Goal: Transaction & Acquisition: Purchase product/service

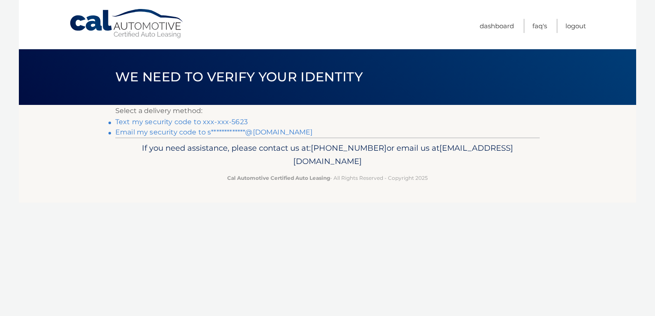
click at [186, 123] on link "Text my security code to xxx-xxx-5623" at bounding box center [181, 122] width 132 height 8
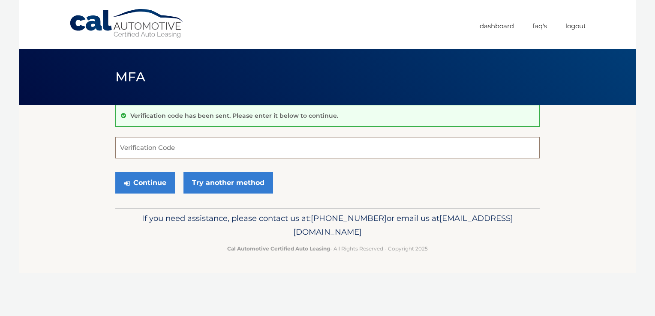
click at [175, 150] on input "Verification Code" at bounding box center [327, 147] width 424 height 21
type input "024302"
click at [141, 182] on button "Continue" at bounding box center [145, 182] width 60 height 21
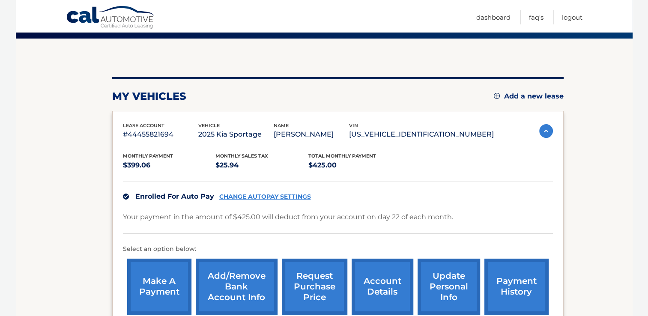
scroll to position [86, 0]
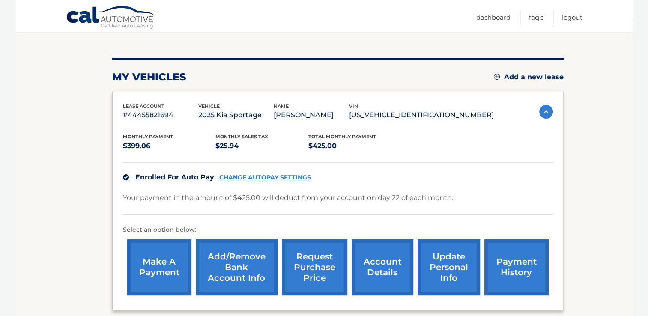
click at [170, 272] on link "make a payment" at bounding box center [159, 268] width 64 height 56
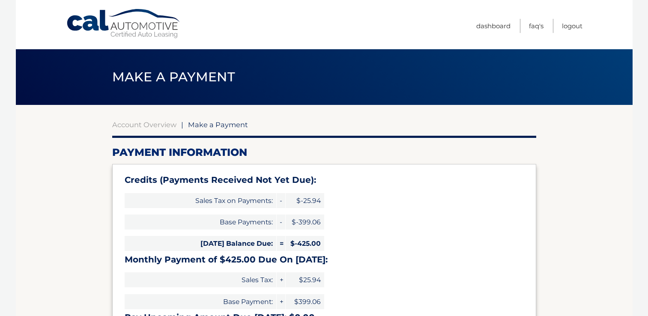
select select "NDkwZDg5MmEtYTE2Zi00NzQyLWI3MTMtOTk2MmYwM2M0OTE5"
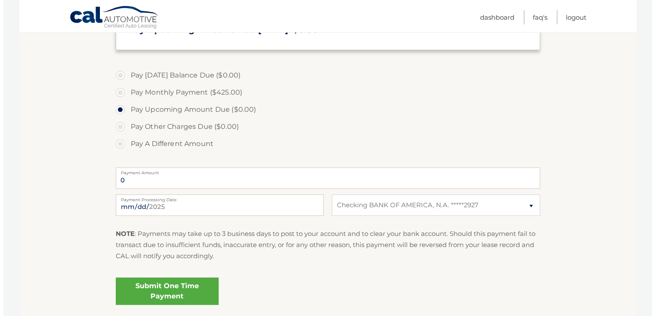
scroll to position [300, 0]
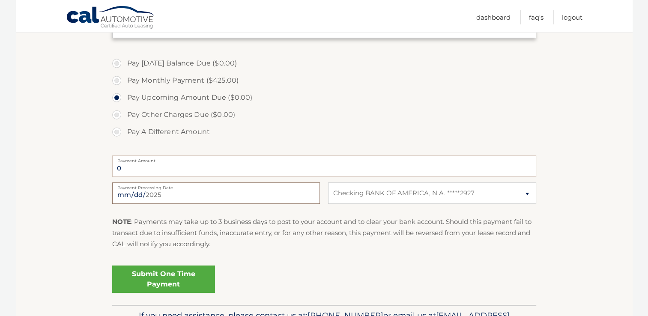
click at [133, 196] on input "[DATE]" at bounding box center [216, 193] width 208 height 21
click at [154, 276] on link "Submit One Time Payment" at bounding box center [163, 279] width 103 height 27
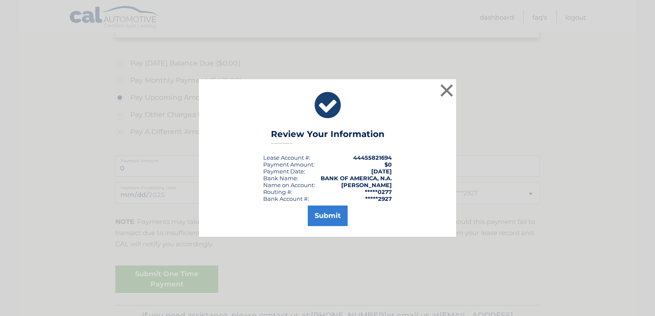
click at [154, 276] on div "× Review Your Information Lease Account #: 44455821694 Payment Amount: $0 Payme…" at bounding box center [327, 158] width 655 height 316
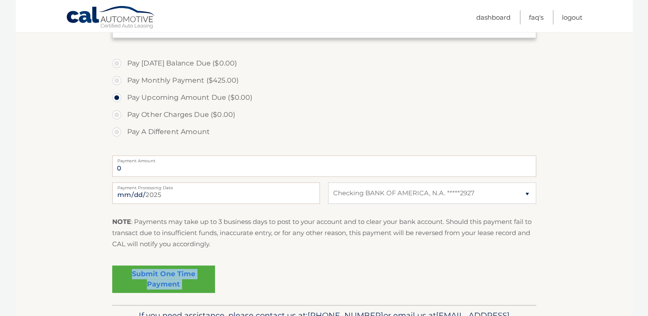
click at [154, 276] on link "Submit One Time Payment" at bounding box center [163, 279] width 103 height 27
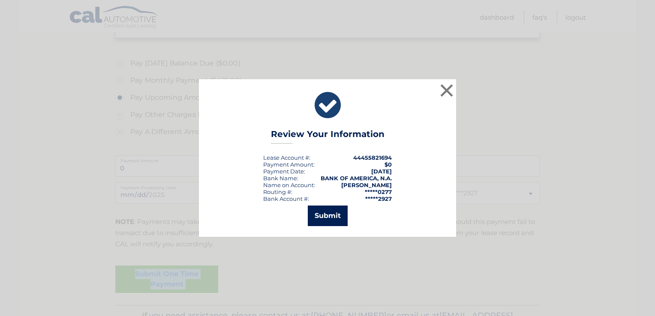
click at [321, 214] on button "Submit" at bounding box center [328, 216] width 40 height 21
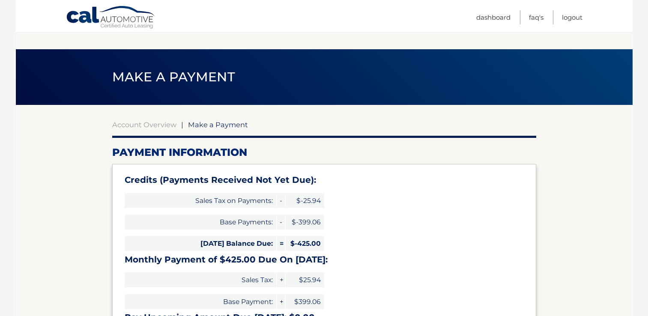
select select "NDkwZDg5MmEtYTE2Zi00NzQyLWI3MTMtOTk2MmYwM2M0OTE5"
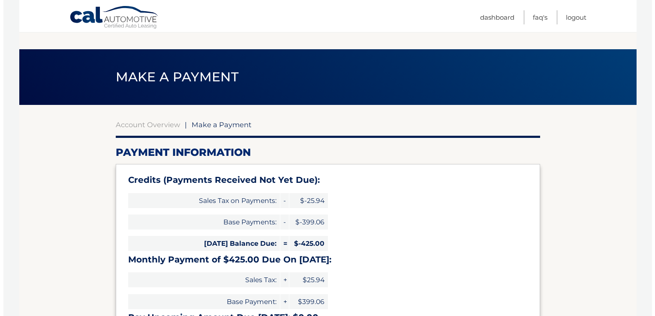
scroll to position [300, 0]
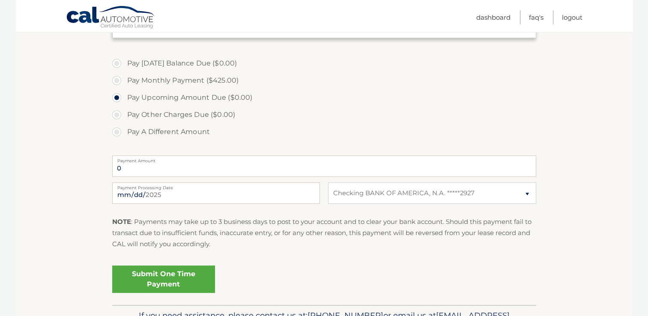
click at [117, 81] on label "Pay Monthly Payment ($425.00)" at bounding box center [324, 80] width 424 height 17
click at [117, 81] on input "Pay Monthly Payment ($425.00)" at bounding box center [120, 79] width 9 height 14
radio input "true"
type input "425.00"
click at [117, 81] on label "Pay Monthly Payment ($425.00)" at bounding box center [324, 80] width 424 height 17
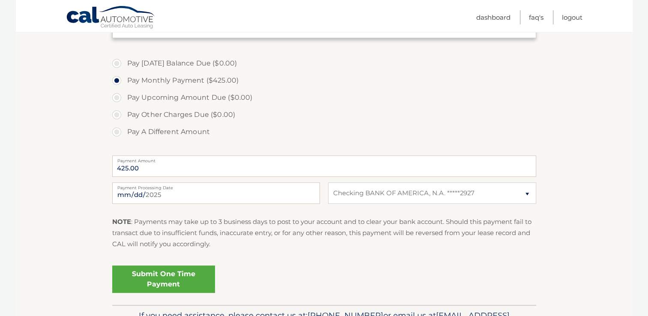
click at [117, 81] on input "Pay Monthly Payment ($425.00)" at bounding box center [120, 79] width 9 height 14
click at [177, 281] on link "Submit One Time Payment" at bounding box center [163, 279] width 103 height 27
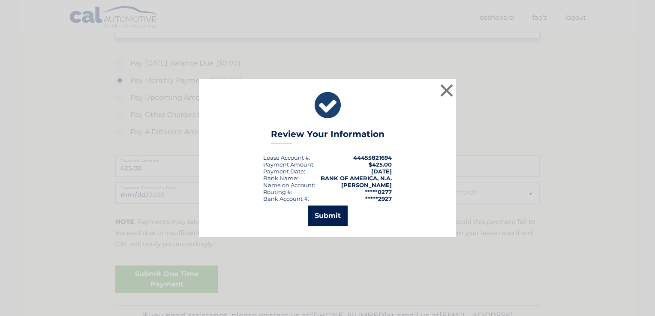
click at [327, 216] on button "Submit" at bounding box center [328, 216] width 40 height 21
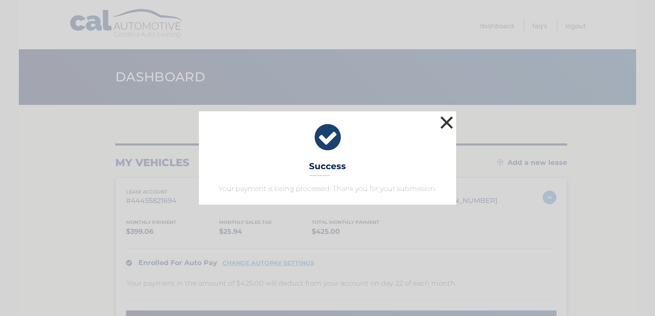
click at [448, 125] on button "×" at bounding box center [446, 122] width 17 height 17
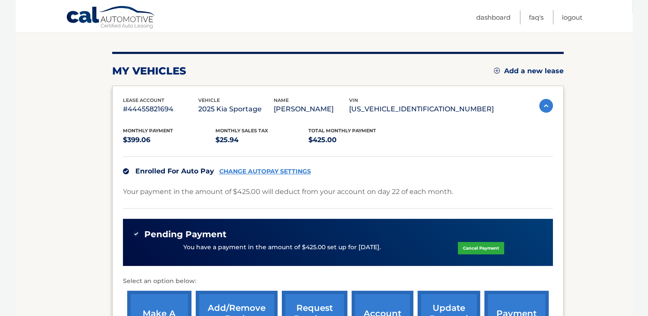
scroll to position [43, 0]
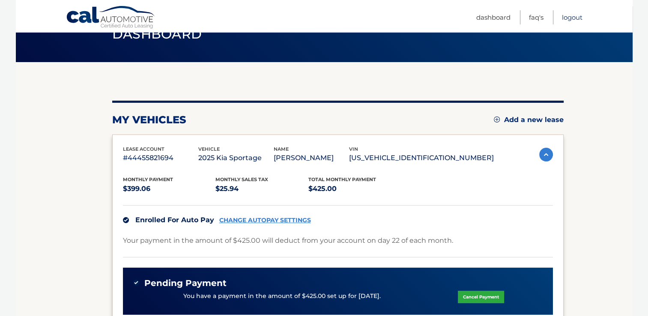
click at [574, 17] on link "Logout" at bounding box center [572, 17] width 21 height 14
